Goal: Browse casually

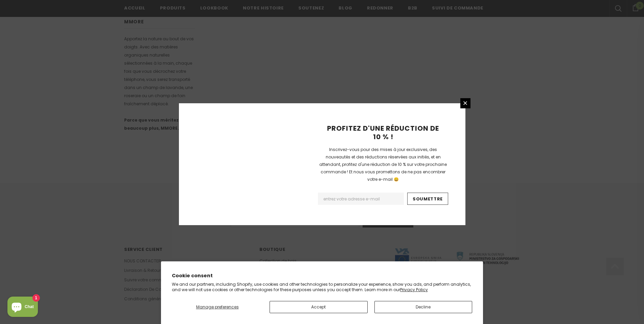
scroll to position [386, 0]
